Goal: Find specific page/section: Find specific page/section

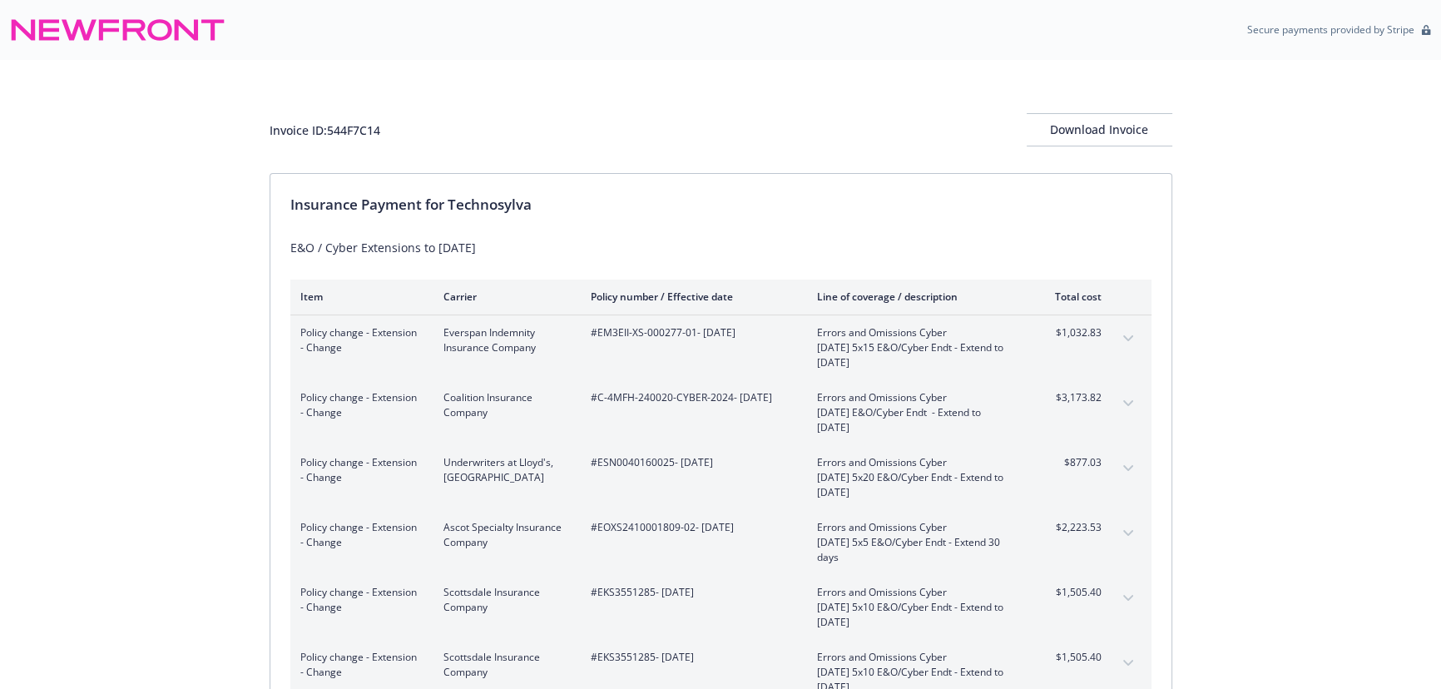
click at [1135, 532] on button "expand content" at bounding box center [1128, 533] width 27 height 27
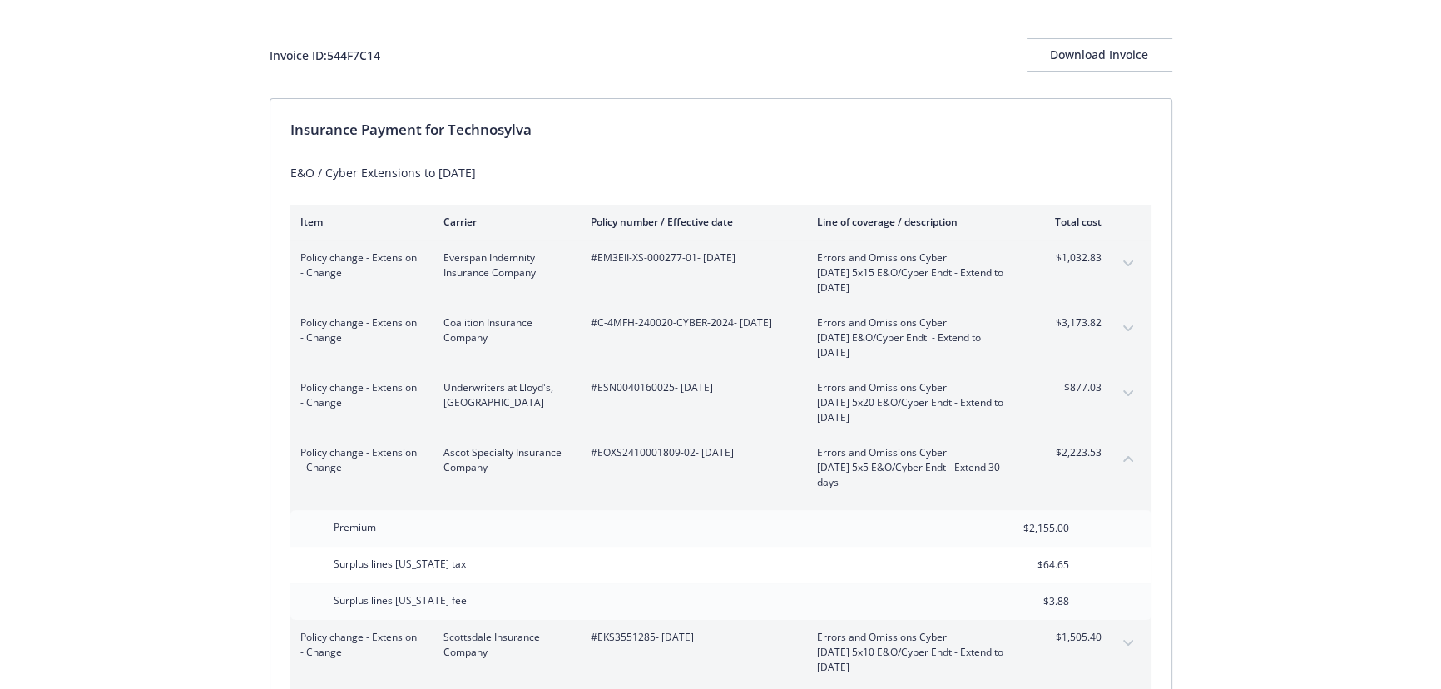
scroll to position [75, 0]
drag, startPoint x: 693, startPoint y: 454, endPoint x: 596, endPoint y: 450, distance: 97.4
click at [596, 450] on span "#EOXS2410001809-02 - [DATE]" at bounding box center [691, 452] width 200 height 15
copy span "EOXS2410001809-02"
